Goal: Find specific fact: Find specific fact

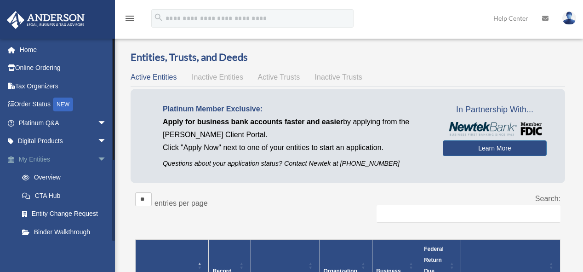
click at [52, 161] on link "My Entities arrow_drop_down" at bounding box center [63, 159] width 114 height 18
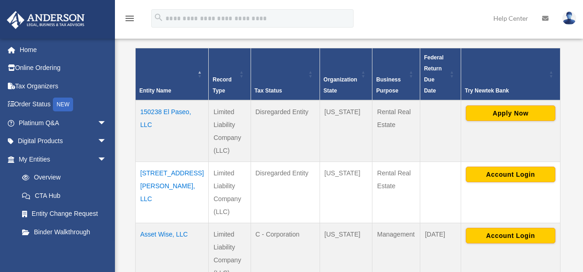
scroll to position [232, 0]
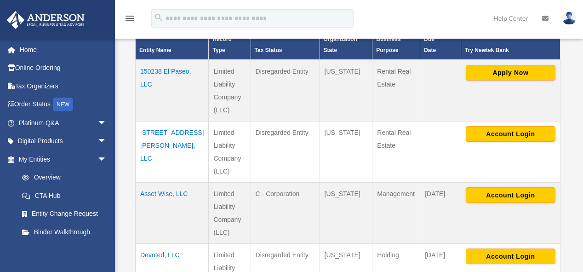
scroll to position [239, 0]
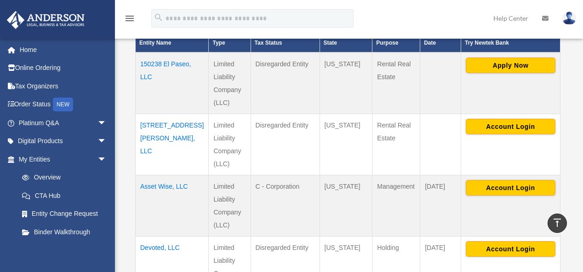
click at [144, 114] on td "[STREET_ADDRESS][PERSON_NAME], LLC" at bounding box center [172, 144] width 73 height 61
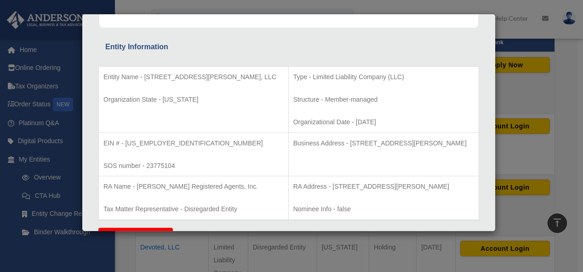
scroll to position [164, 0]
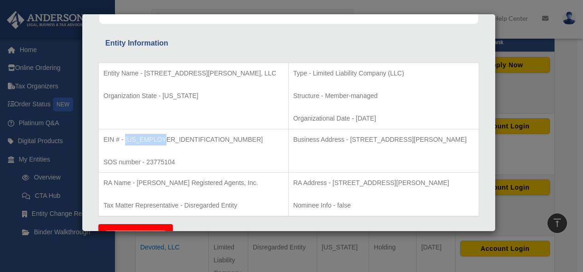
drag, startPoint x: 160, startPoint y: 138, endPoint x: 124, endPoint y: 134, distance: 35.6
click at [124, 134] on p "EIN # - [US_EMPLOYER_IDENTIFICATION_NUMBER]" at bounding box center [193, 139] width 180 height 11
copy p "33-2984988"
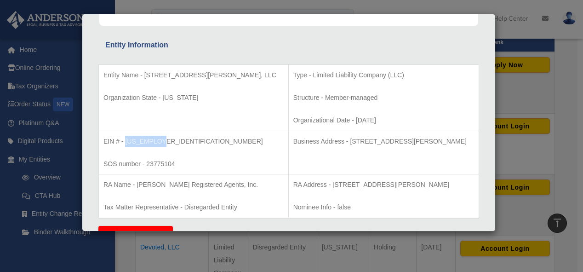
scroll to position [156, 0]
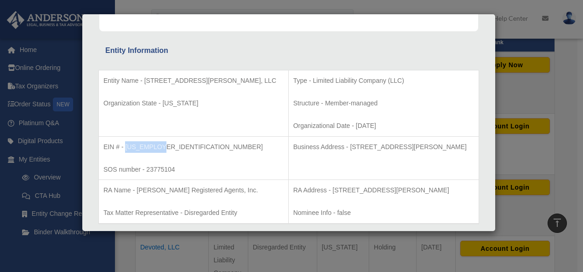
drag, startPoint x: 457, startPoint y: 145, endPoint x: 313, endPoint y: 148, distance: 143.9
click at [313, 148] on p "Business Address - [STREET_ADDRESS][PERSON_NAME]" at bounding box center [383, 146] width 181 height 11
copy p "3225 McLeod Dr, Suite 100, Las Vegas, NV 89121"
